Goal: Transaction & Acquisition: Purchase product/service

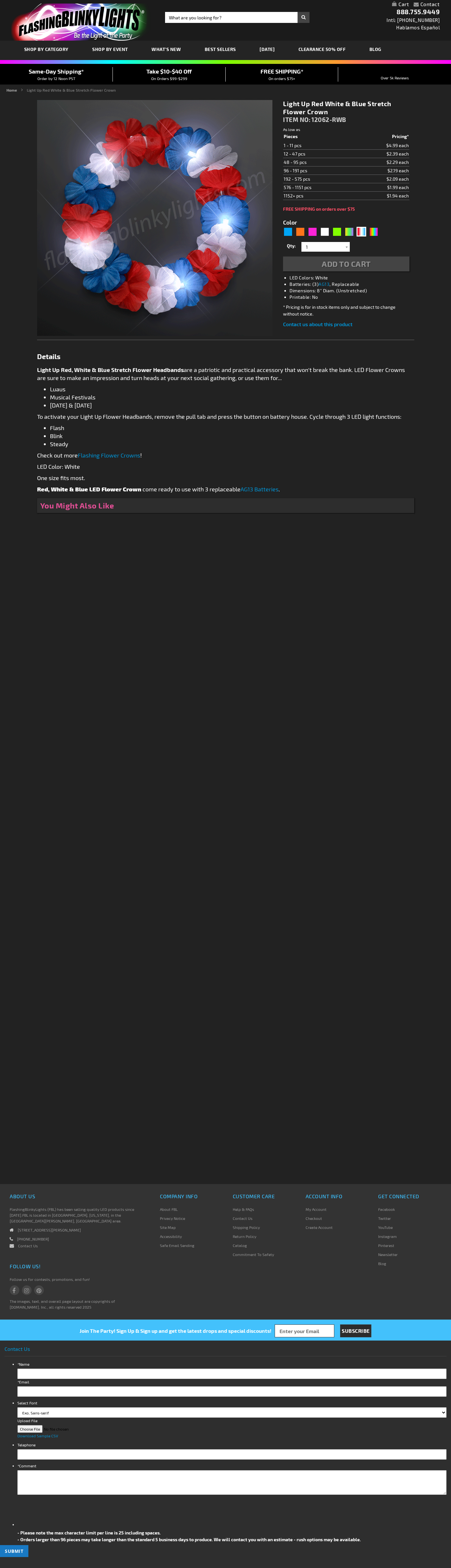
type input "5643"
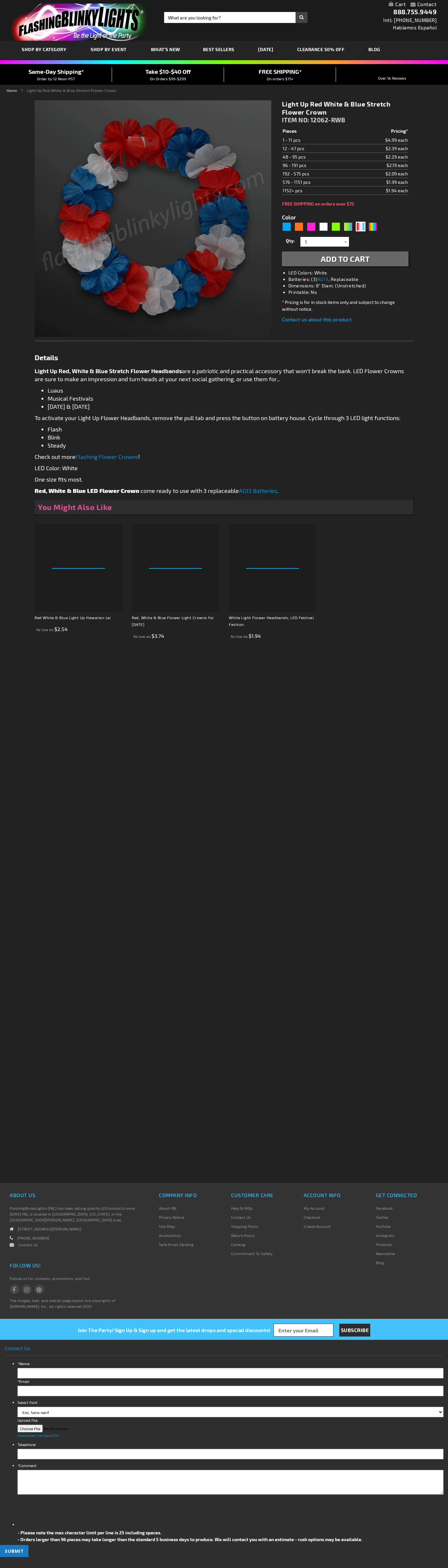
type input "5643"
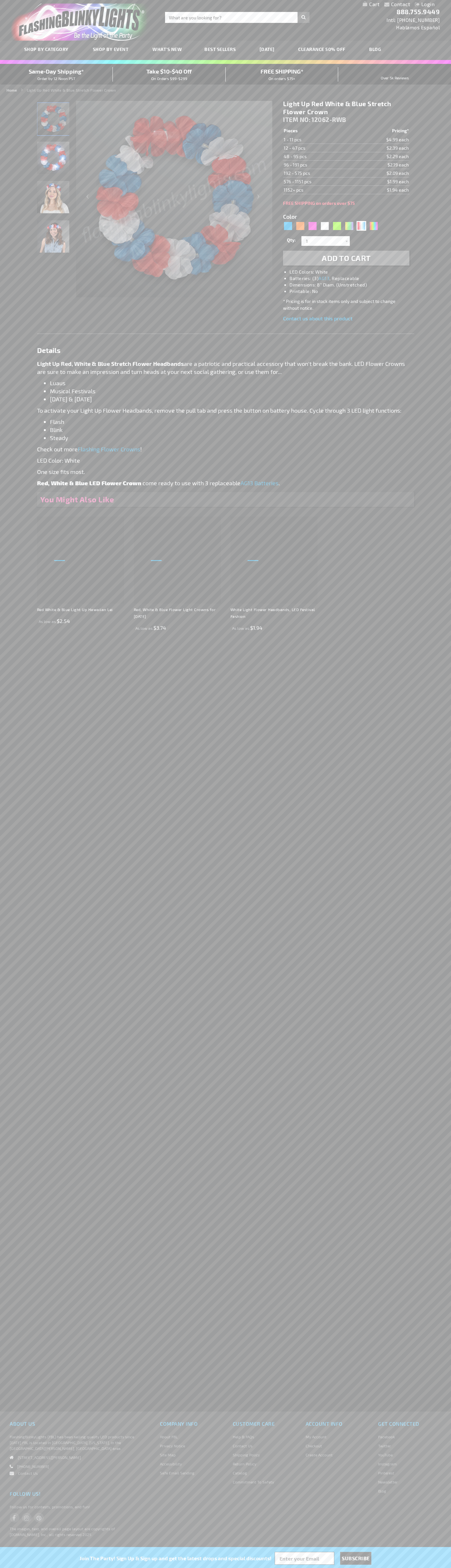
click at [346, 108] on h1 "Light Up Red White & Blue Stretch Flower Crown" at bounding box center [346, 108] width 126 height 16
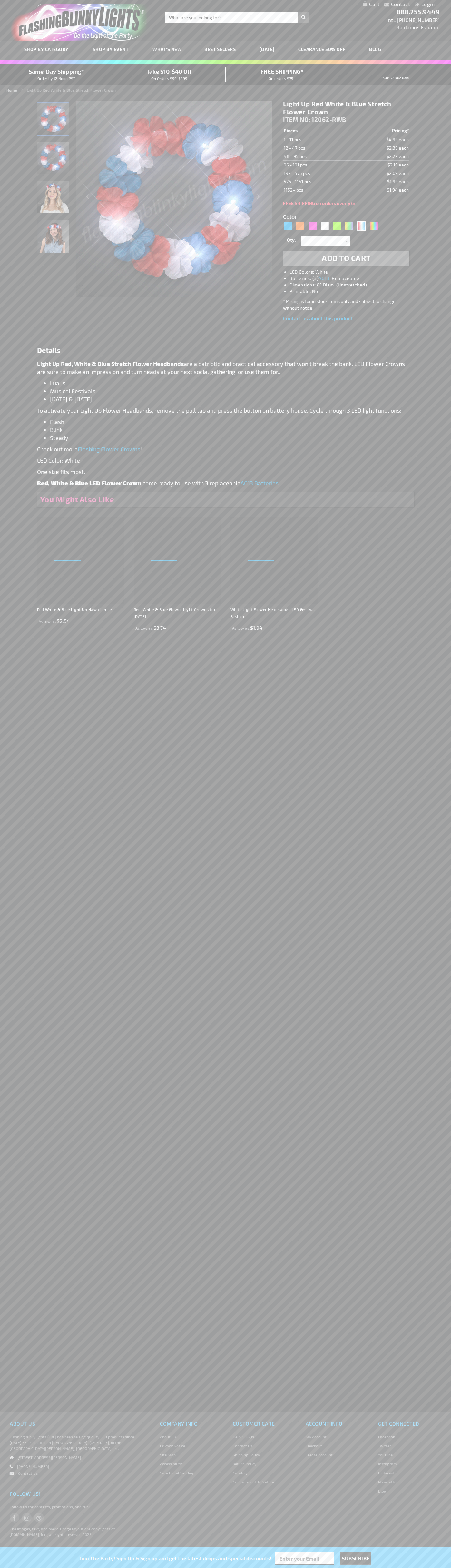
click at [346, 258] on span "Add to Cart" at bounding box center [346, 258] width 49 height 9
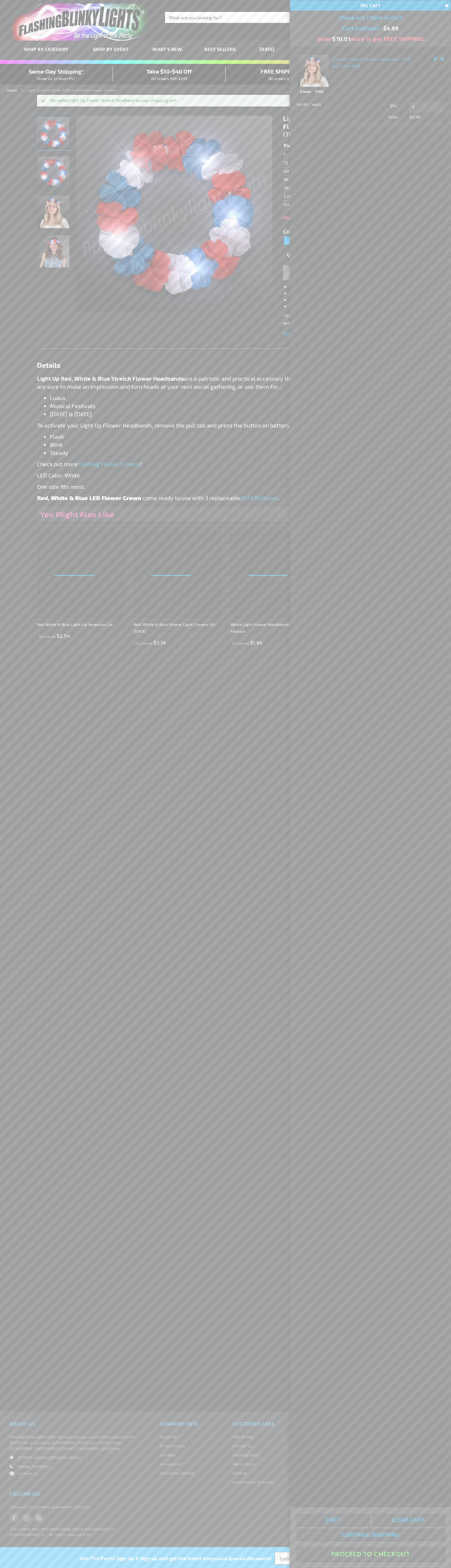
click at [370, 1554] on button "Proceed To Checkout" at bounding box center [370, 1554] width 148 height 14
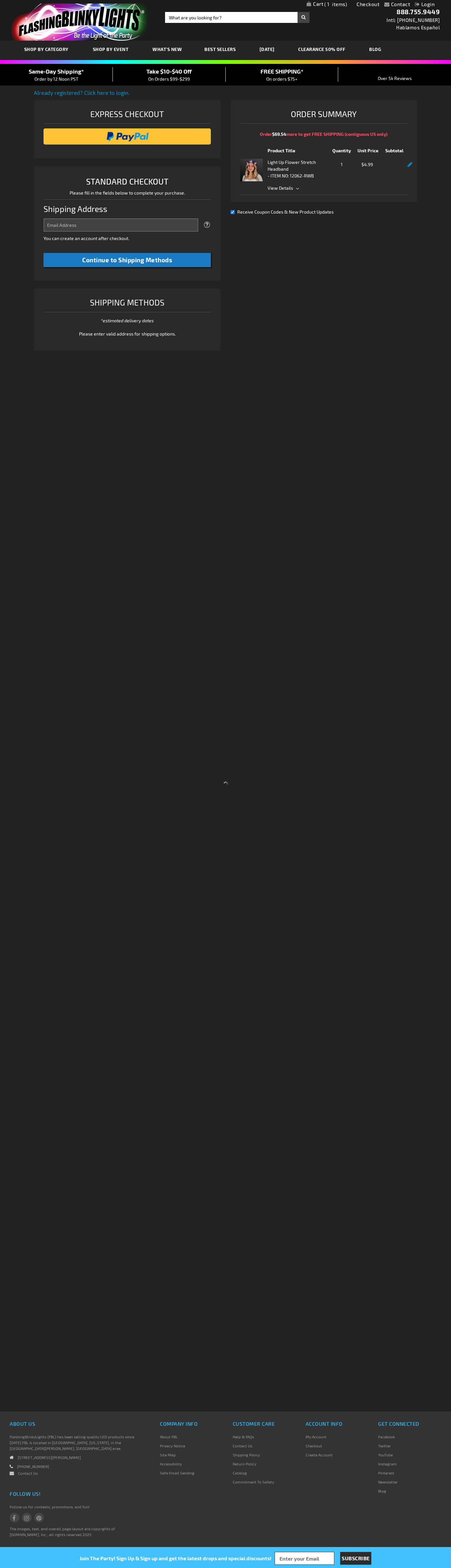
select select "US"
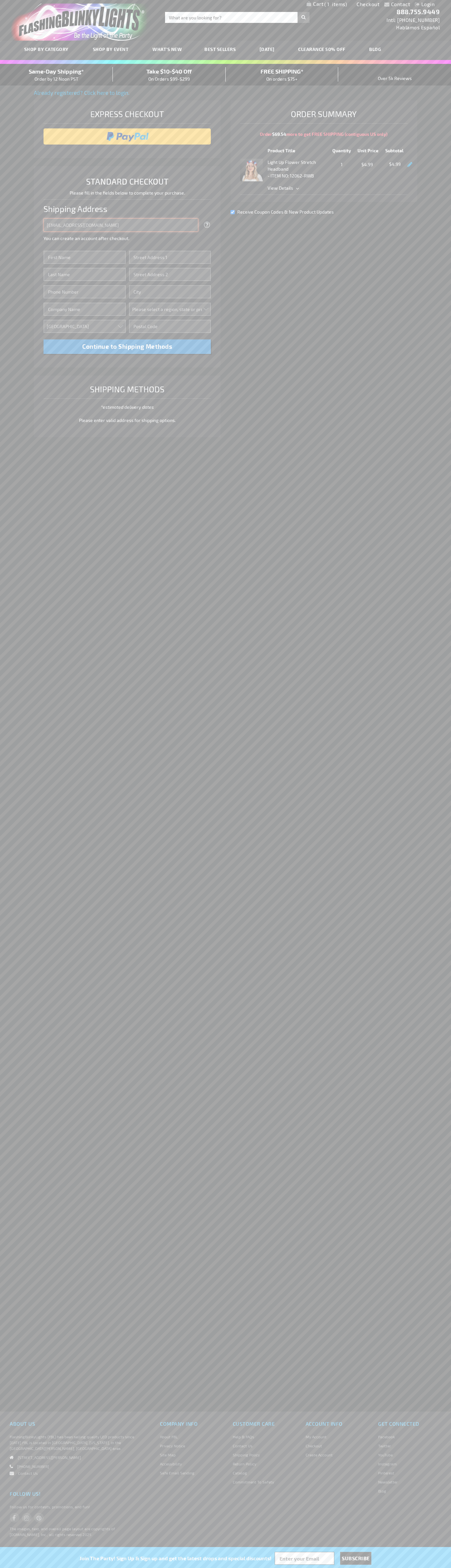
type input "johnsmith005@storebotmail.joonix.net"
type input "John"
type input "4581 Webb Street"
type input "First floor"
type input "pryor"
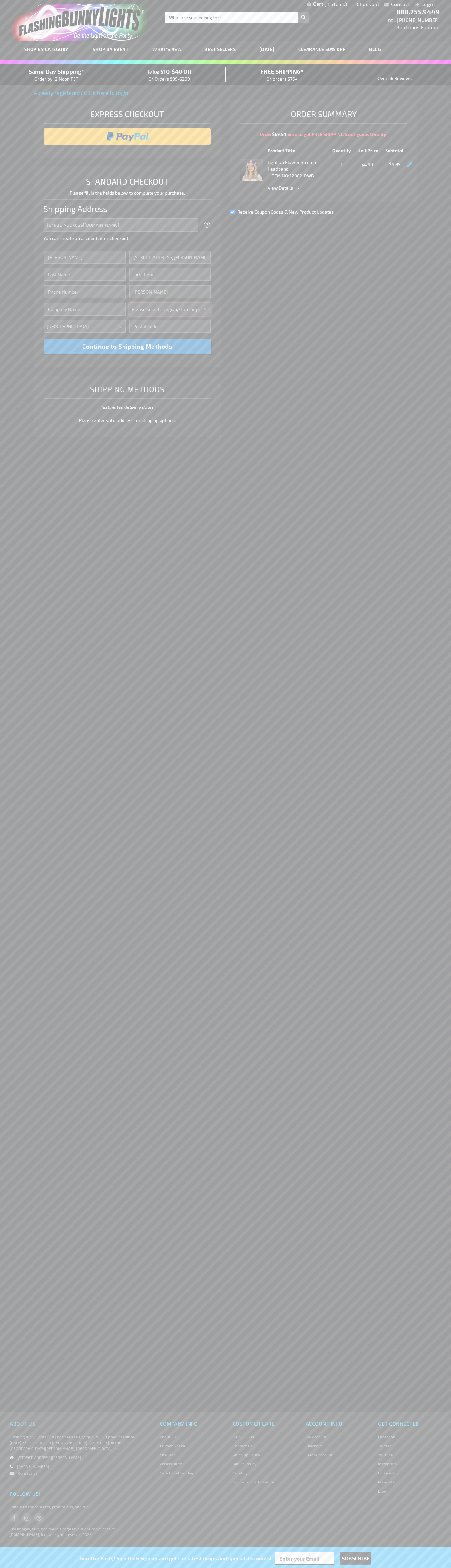
select select "48"
type input "74361"
type input "Smith"
type input "6502530000"
type input "John Smith"
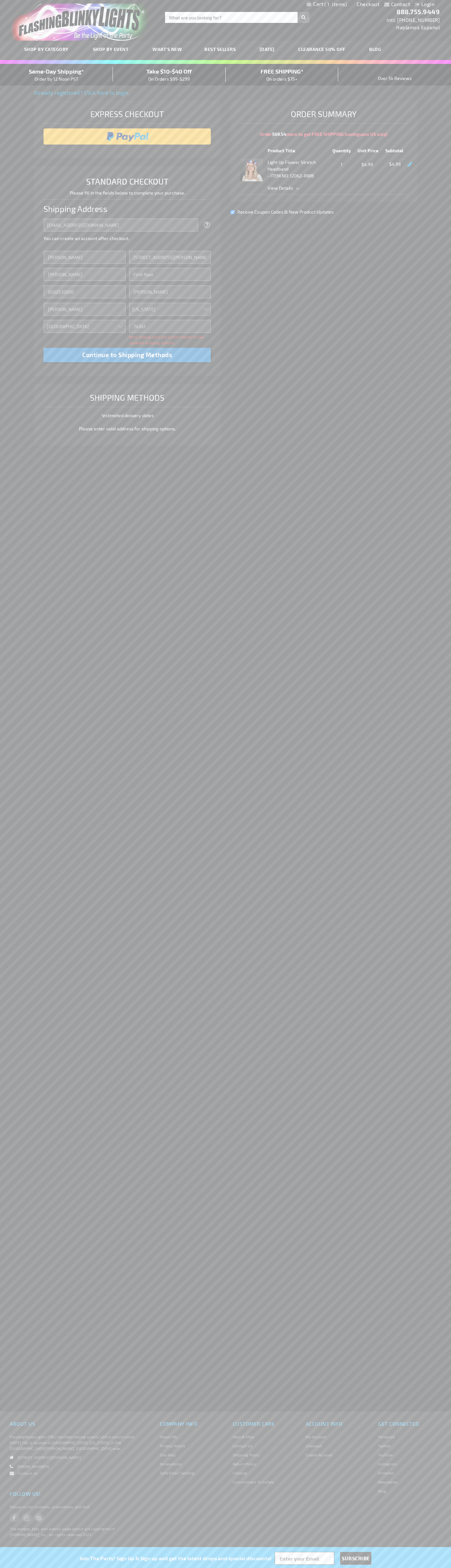
click at [57, 75] on div "Same-Day Shipping* Order by 12 Noon PST" at bounding box center [57, 74] width 113 height 15
click at [128, 136] on input "image" at bounding box center [127, 137] width 161 height 13
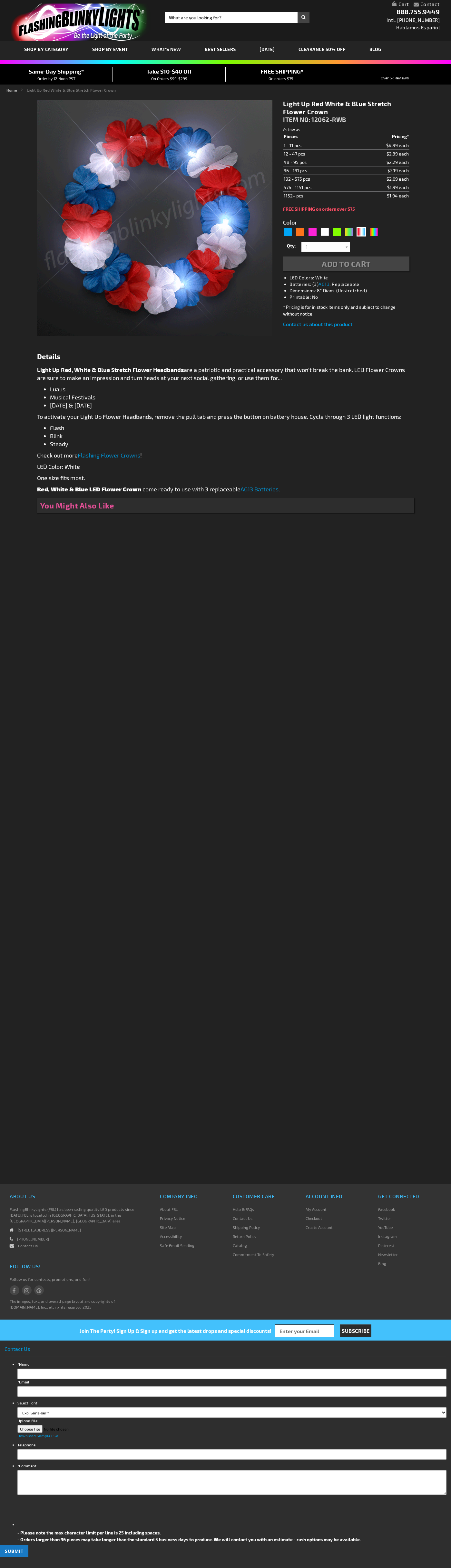
type input "5643"
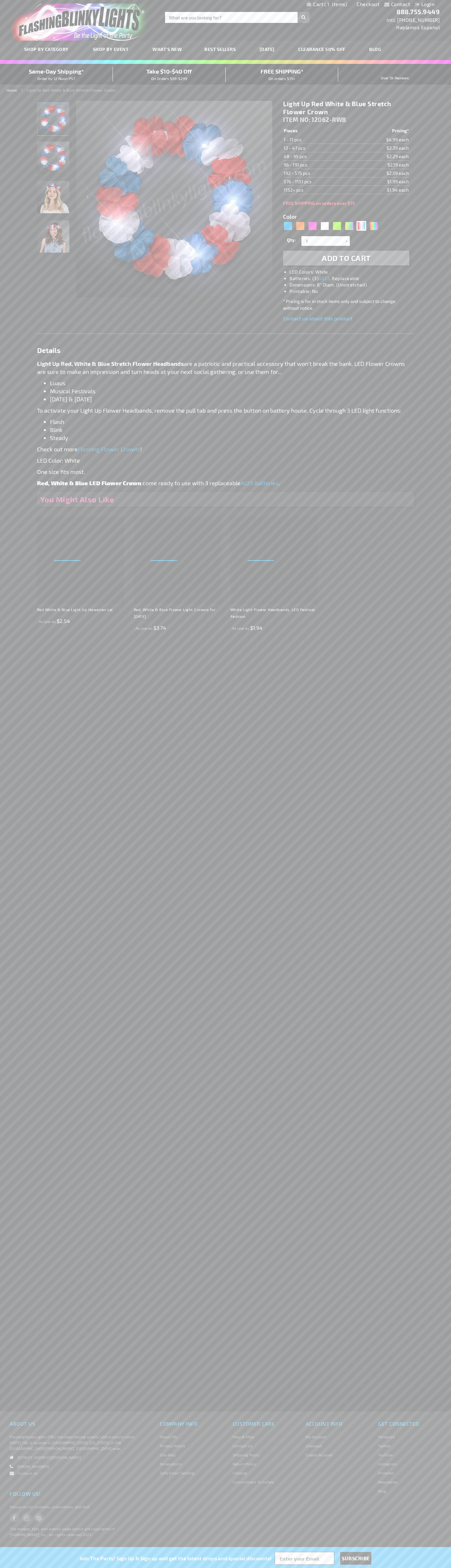
click at [327, 5] on span "1" at bounding box center [335, 4] width 22 height 6
